Goal: Transaction & Acquisition: Purchase product/service

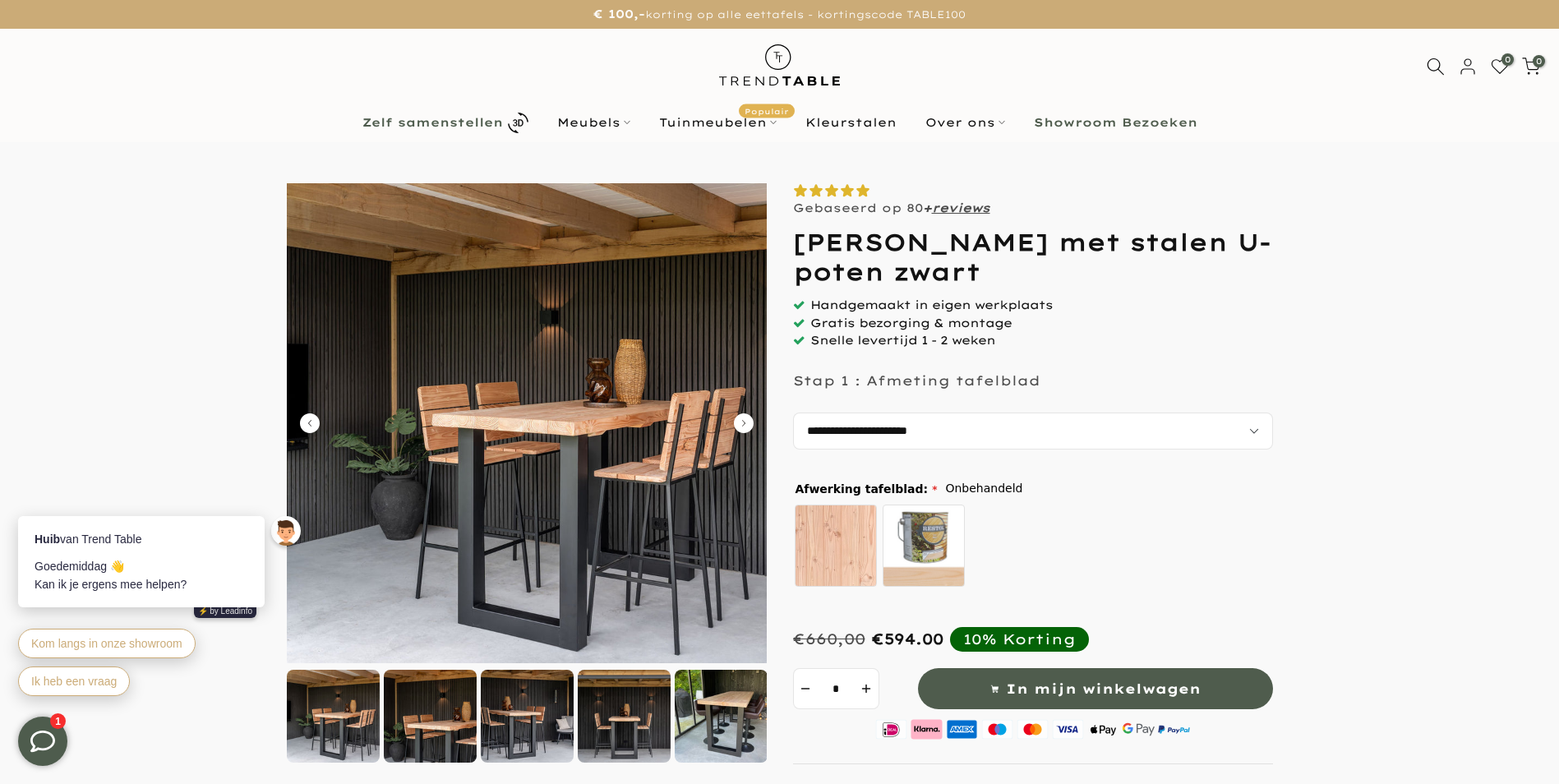
click at [428, 116] on b "Zelf samenstellen" at bounding box center [432, 122] width 140 height 11
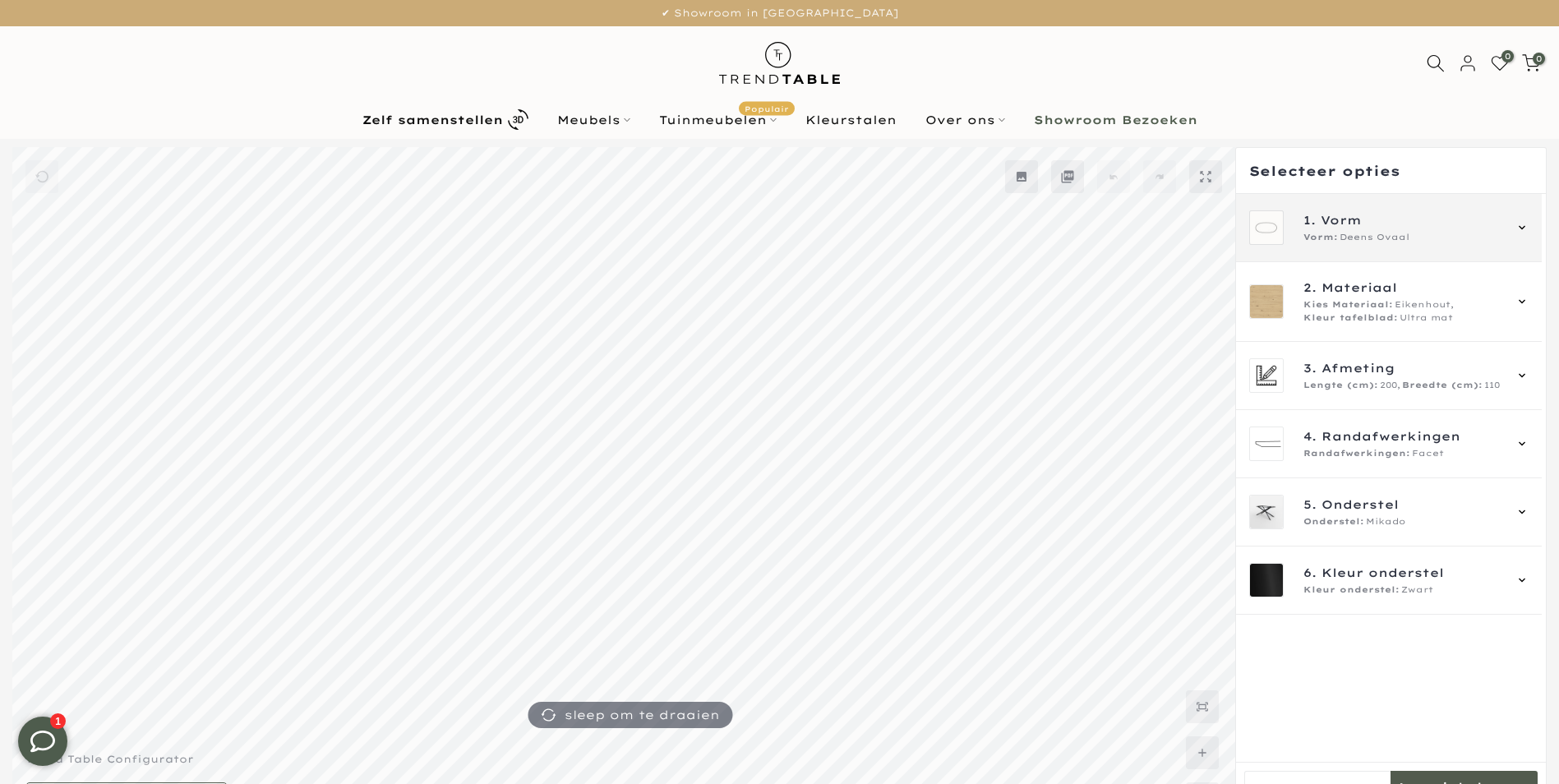
click at [1456, 228] on span "1. Vorm" at bounding box center [1403, 220] width 199 height 18
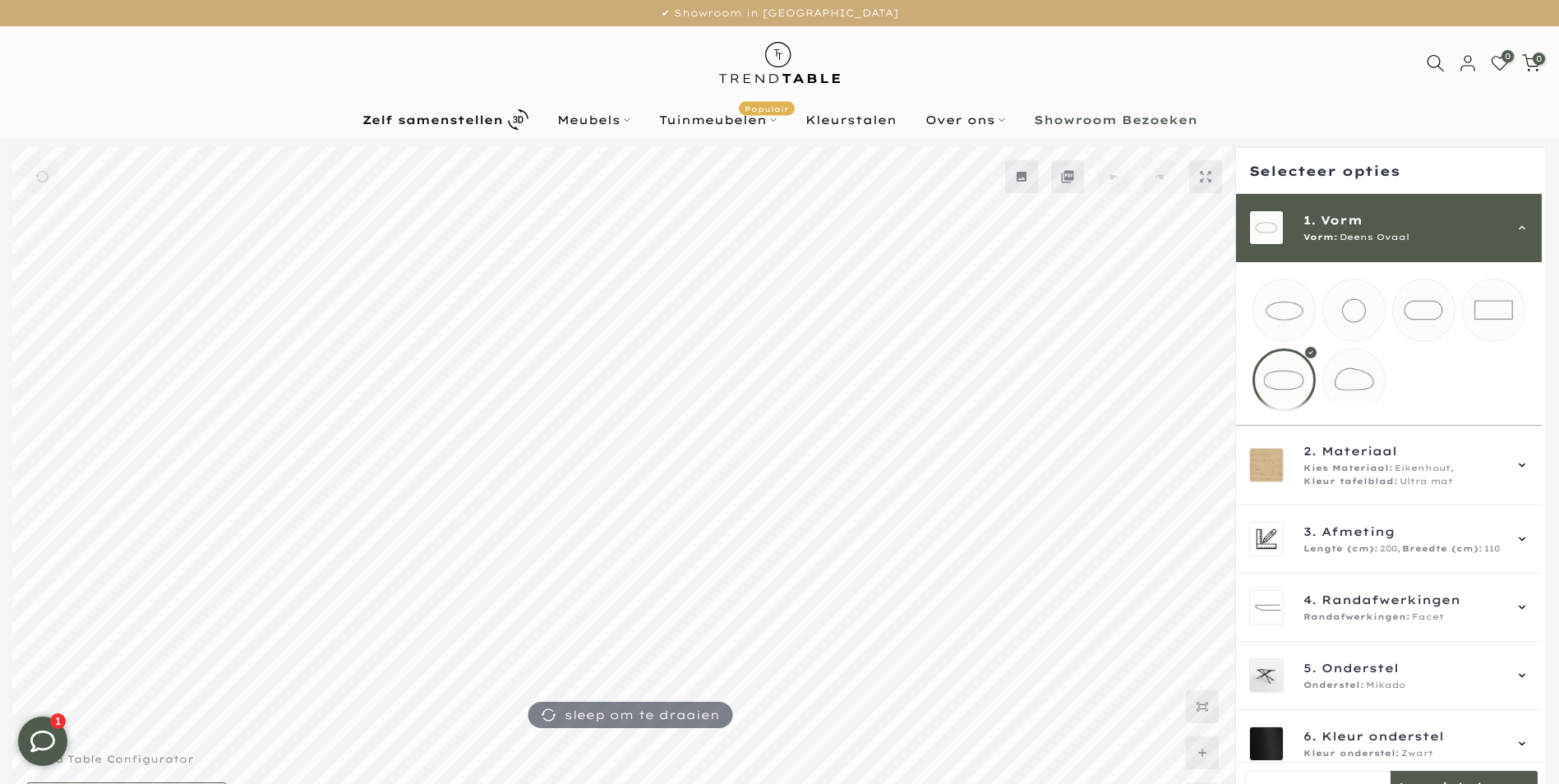
click at [1496, 306] on mmq-loader at bounding box center [1494, 310] width 62 height 62
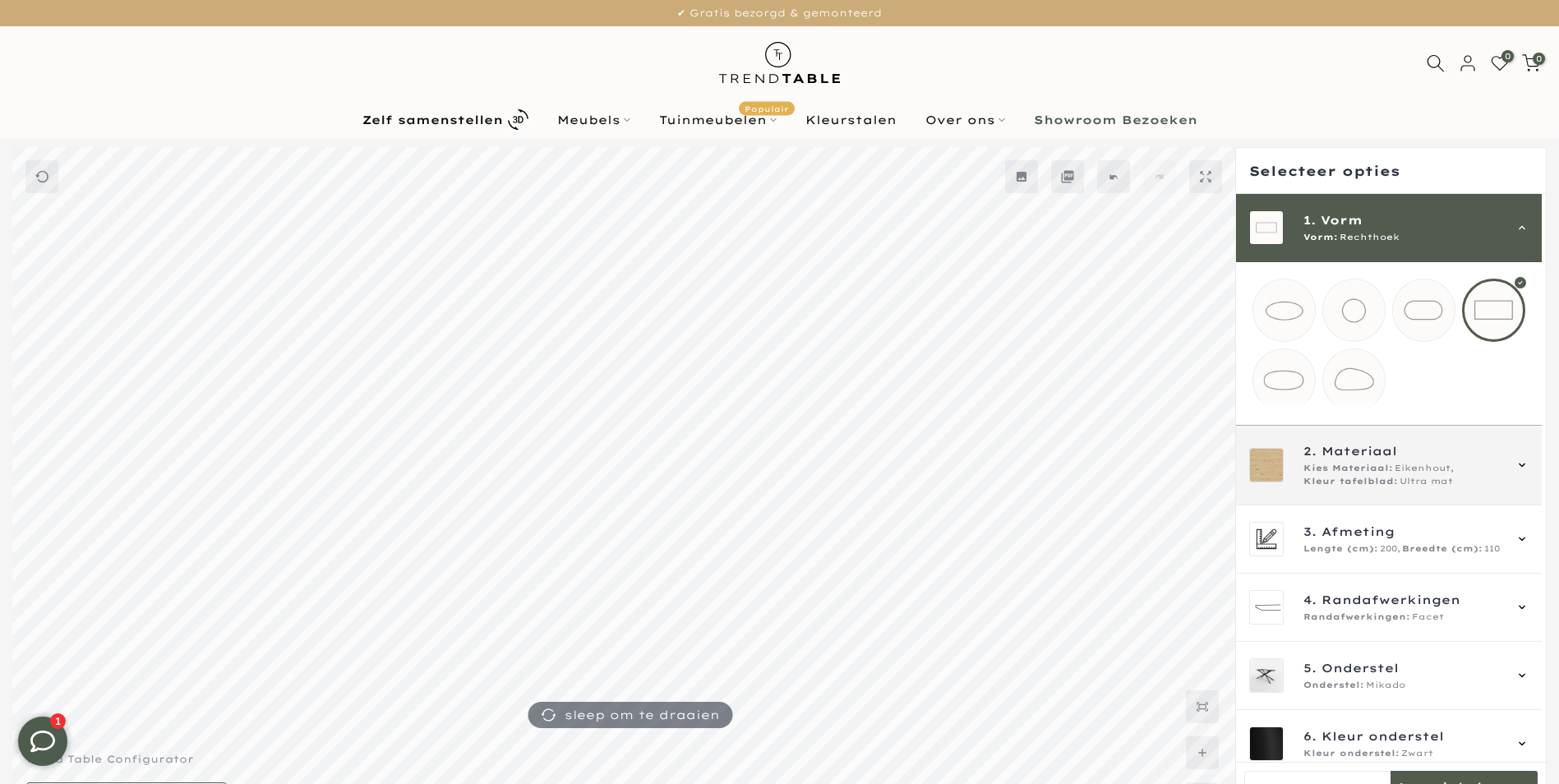
click at [1410, 475] on span "Eikenhout," at bounding box center [1424, 468] width 59 height 13
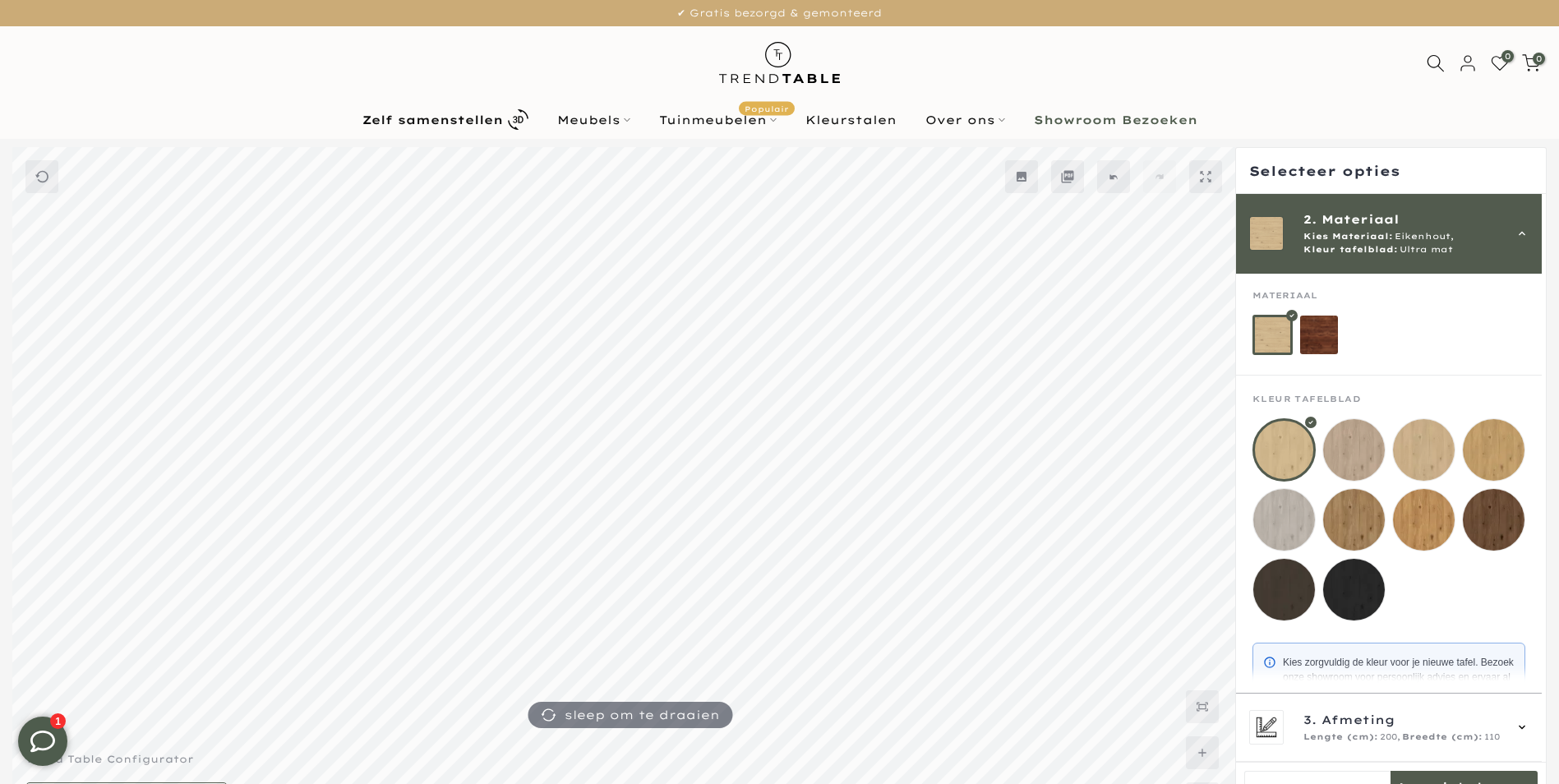
scroll to position [109, 0]
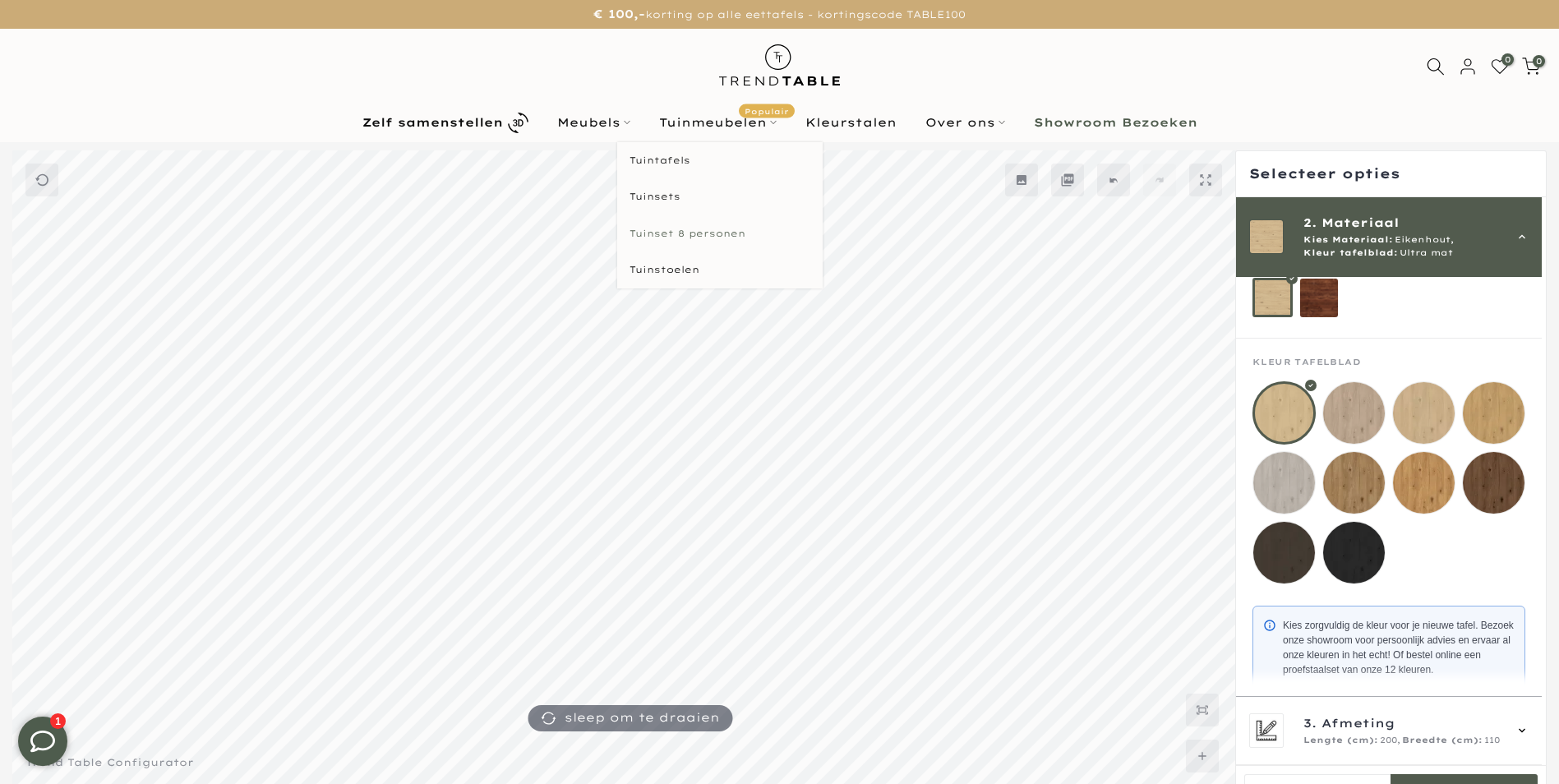
click at [693, 231] on link "Tuinset 8 personen" at bounding box center [720, 234] width 205 height 37
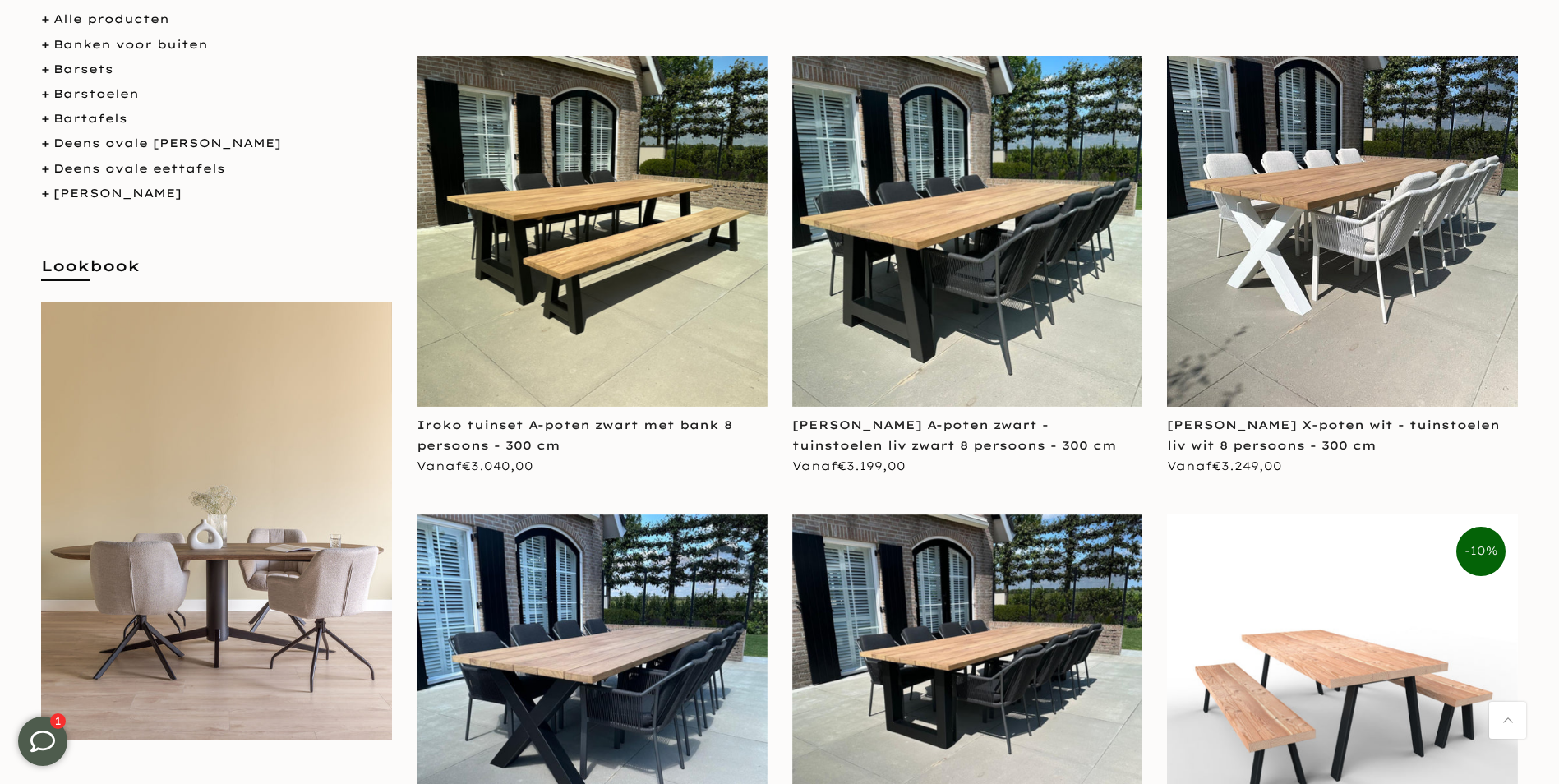
scroll to position [326, 0]
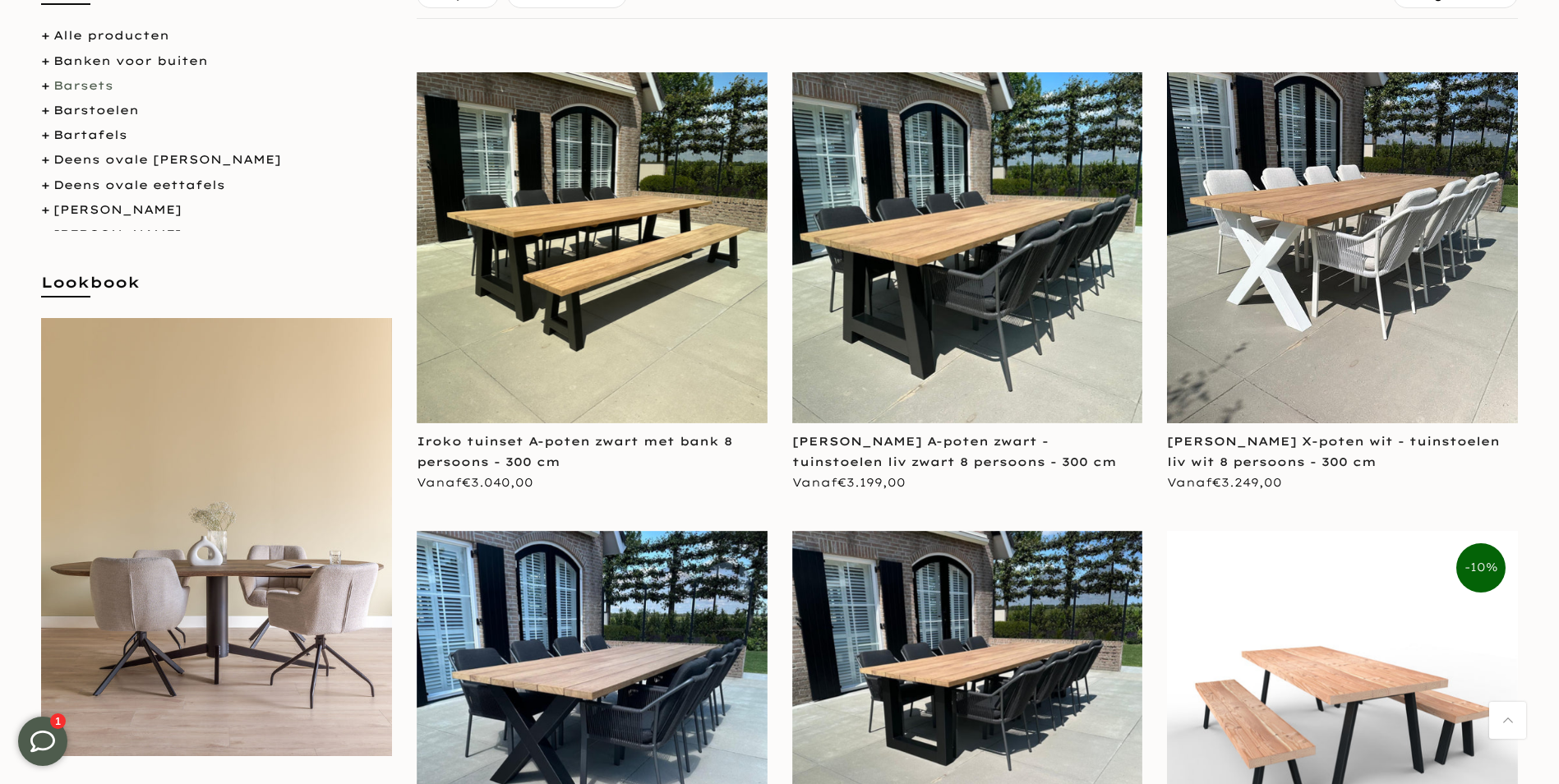
click at [88, 92] on link "Barsets" at bounding box center [83, 85] width 60 height 15
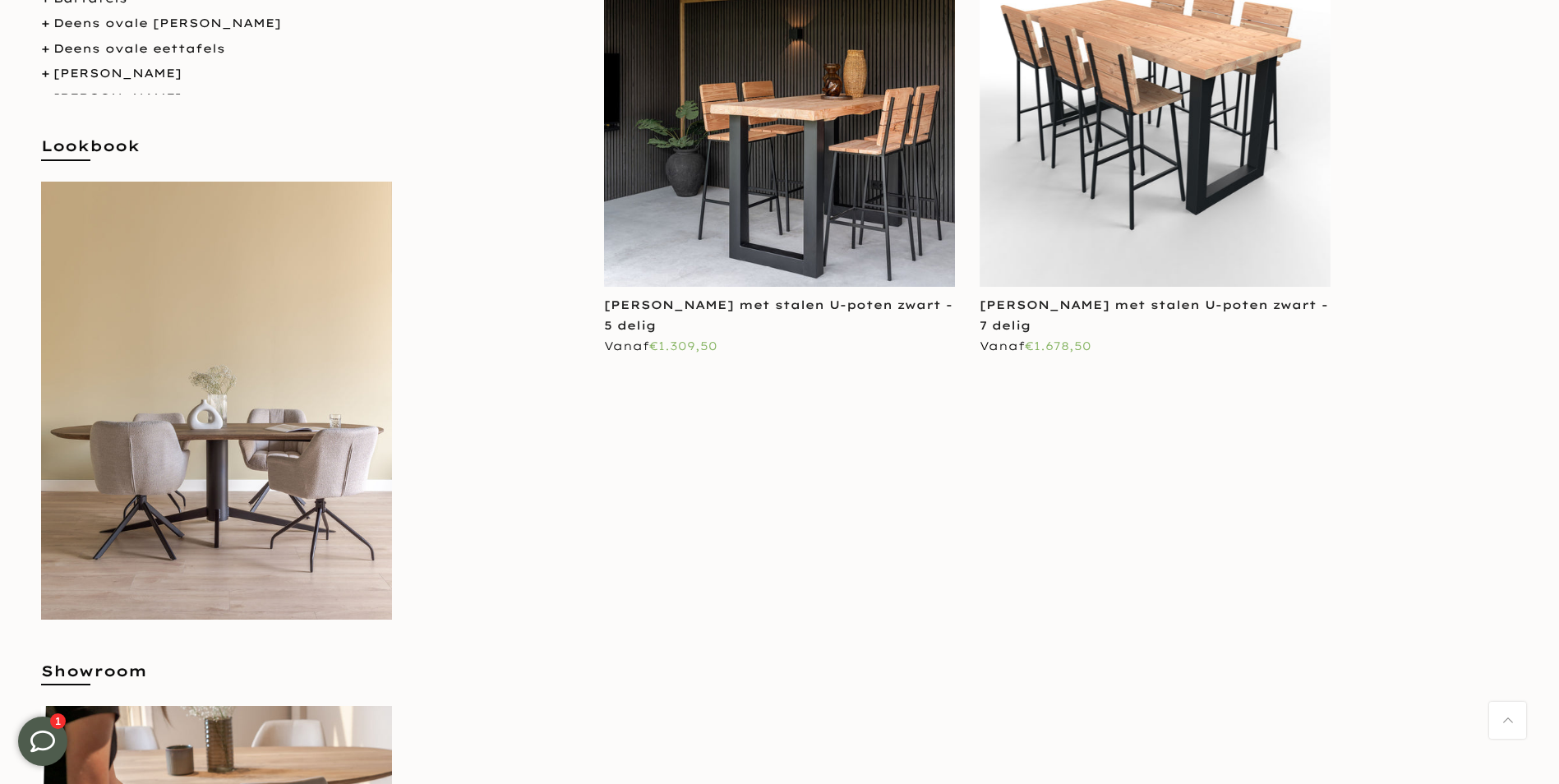
scroll to position [411, 0]
